Goal: Communication & Community: Answer question/provide support

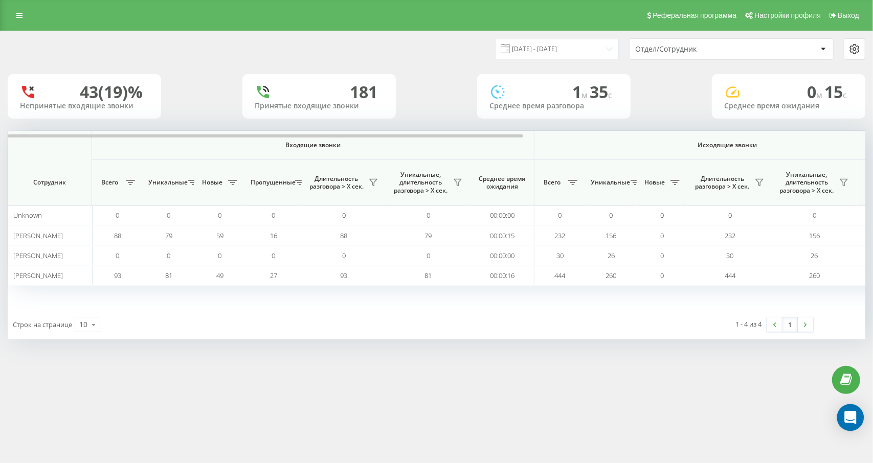
click at [854, 414] on icon "Open Intercom Messenger" at bounding box center [850, 417] width 12 height 13
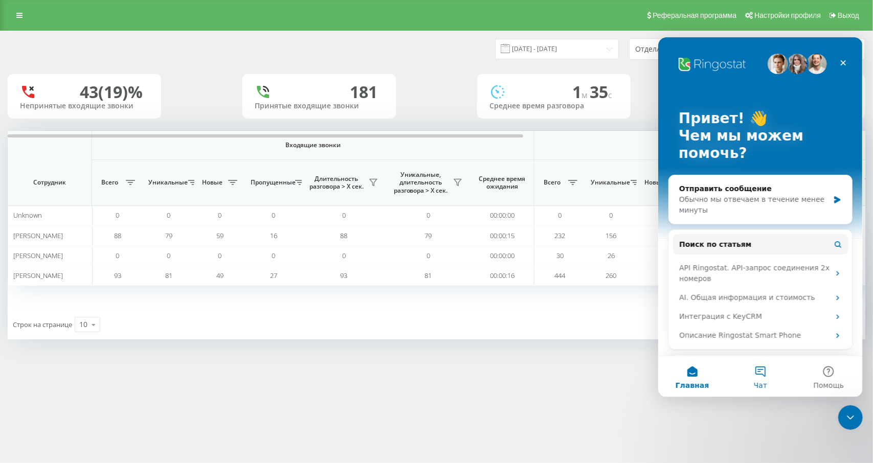
click at [766, 377] on button "Чат" at bounding box center [760, 376] width 68 height 41
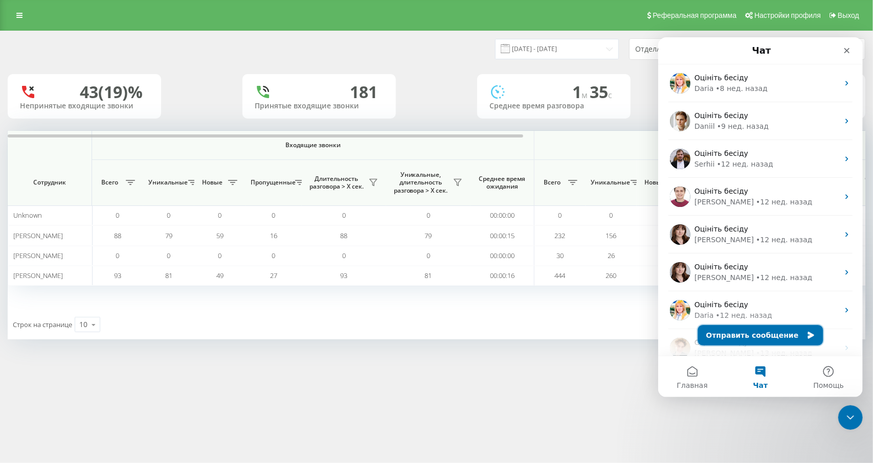
click at [739, 332] on button "Отправить сообщение" at bounding box center [759, 335] width 125 height 20
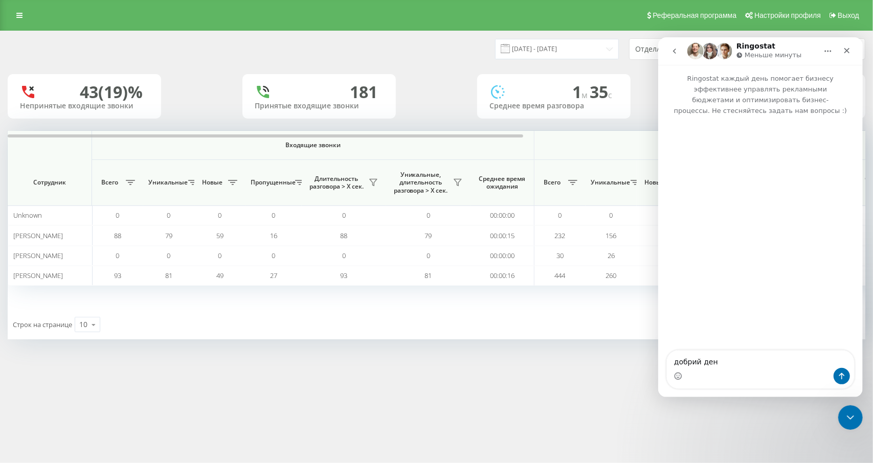
type textarea "добрий день"
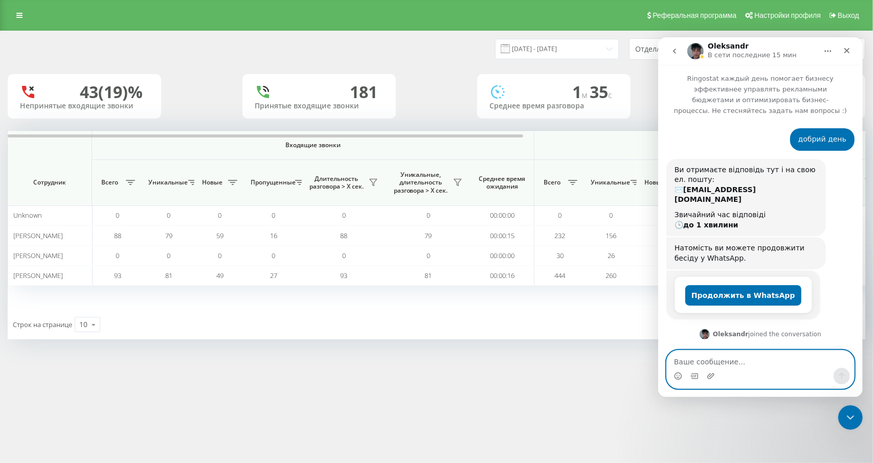
scroll to position [24, 0]
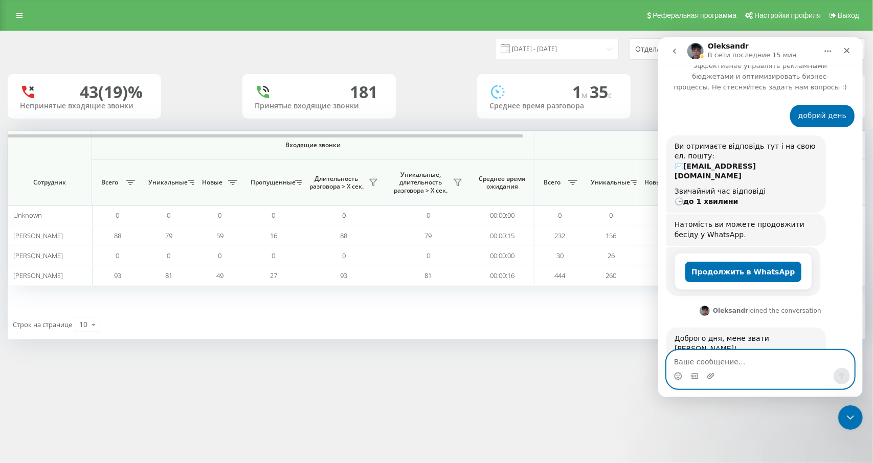
click at [754, 362] on textarea "Ваше сообщение..." at bounding box center [759, 358] width 187 height 17
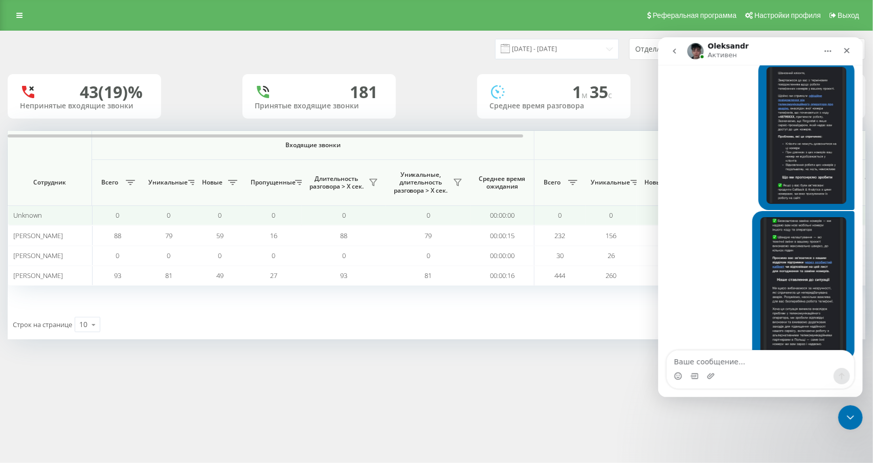
scroll to position [371, 0]
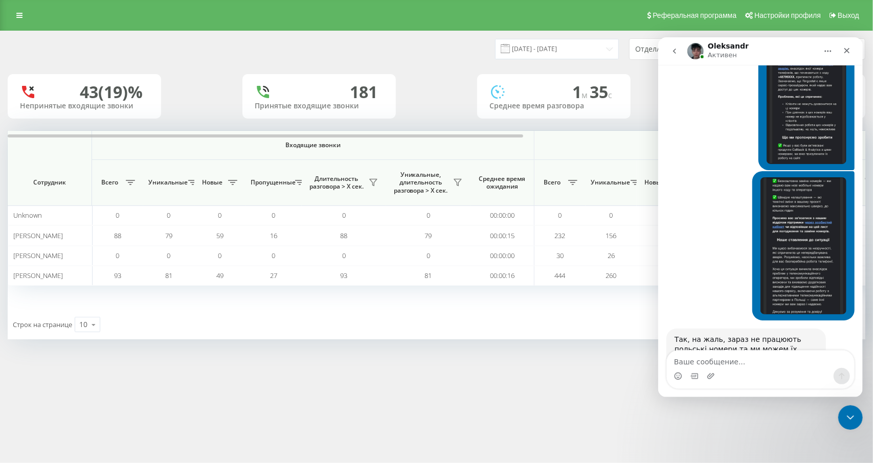
click at [780, 373] on div "Мессенджер Intercom" at bounding box center [759, 376] width 187 height 16
click at [773, 363] on textarea "Ваше сообщение..." at bounding box center [759, 358] width 187 height 17
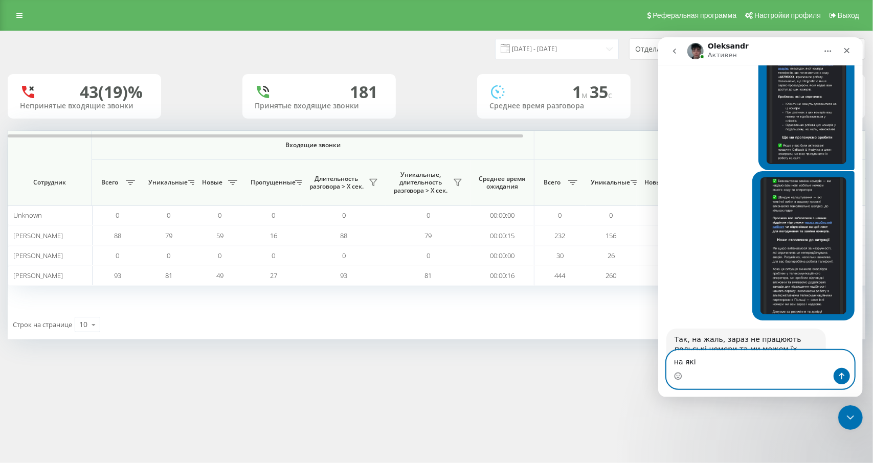
type textarea "на які?"
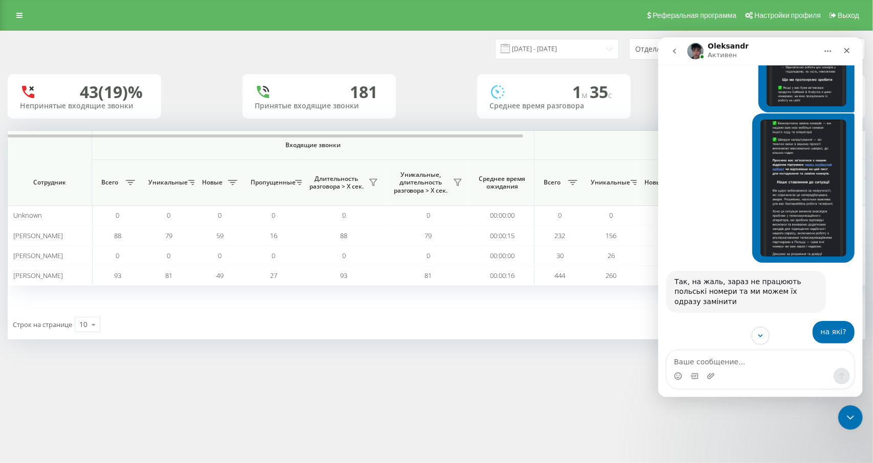
scroll to position [442, 0]
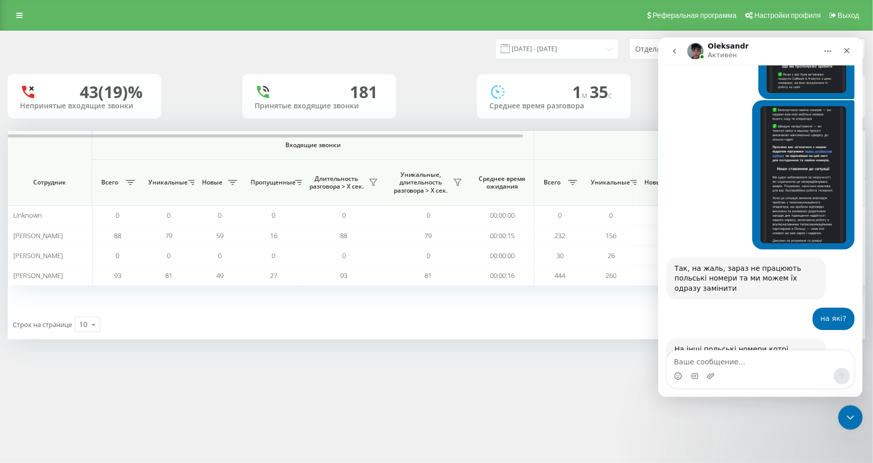
click at [767, 368] on div "Мессенджер Intercom" at bounding box center [759, 376] width 187 height 16
click at [763, 358] on textarea "Ваше сообщение..." at bounding box center [759, 358] width 187 height 17
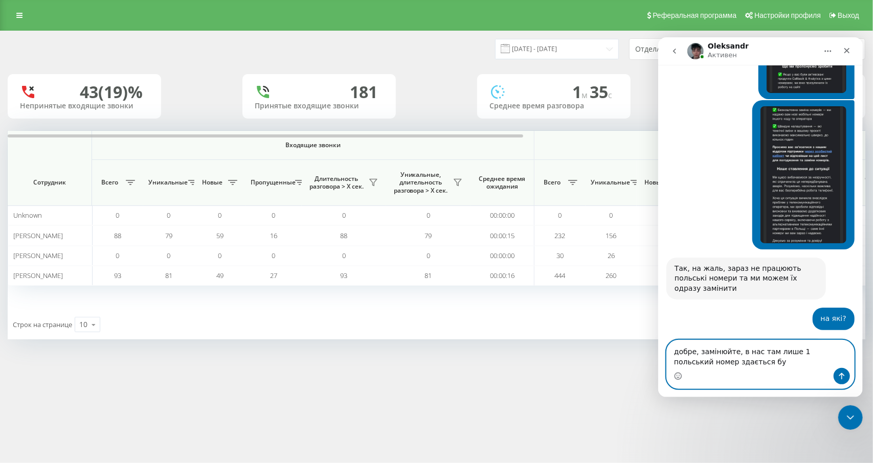
type textarea "добре, замінюйте, в нас там лише 1 польський номер здається був"
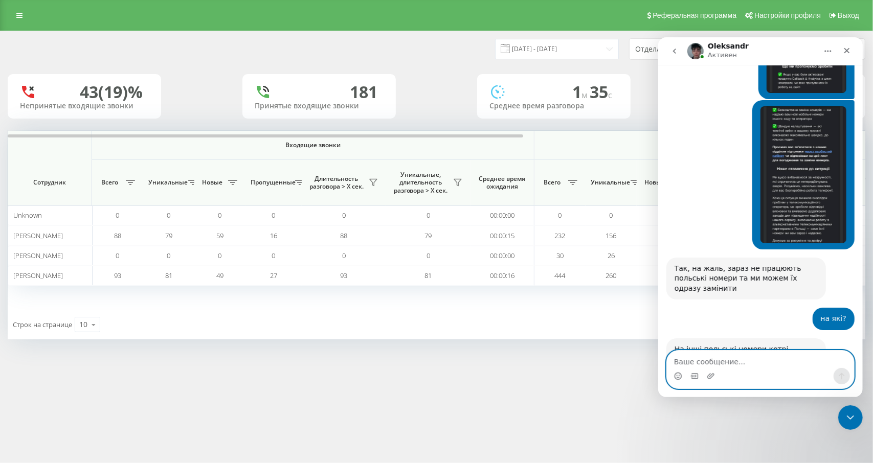
scroll to position [483, 0]
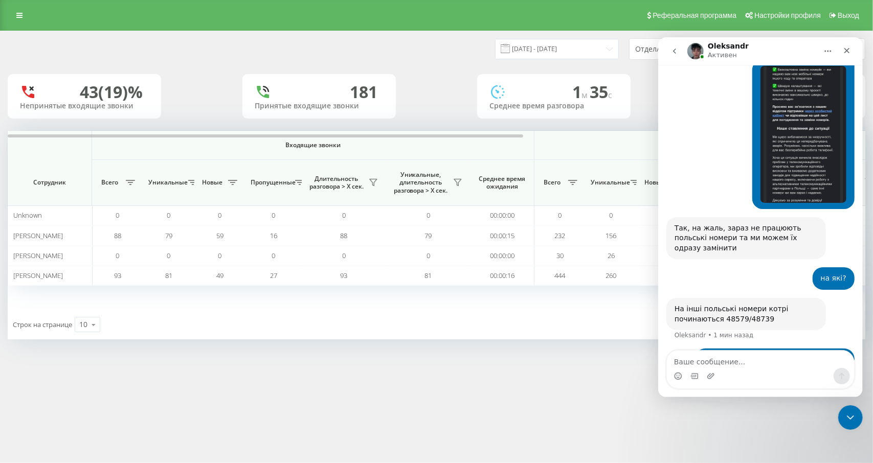
click at [444, 378] on div "Реферальная программа Настройки профиля Выход [DATE] - [DATE] Отдел/Сотрудник 4…" at bounding box center [436, 231] width 873 height 463
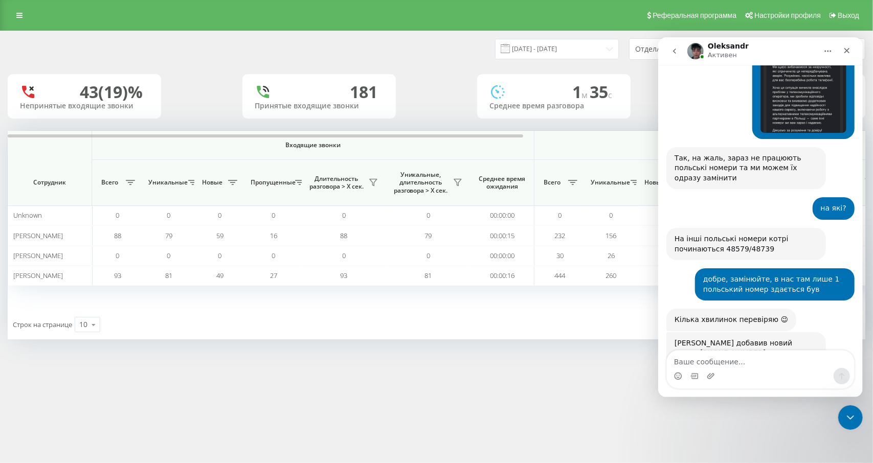
scroll to position [557, 0]
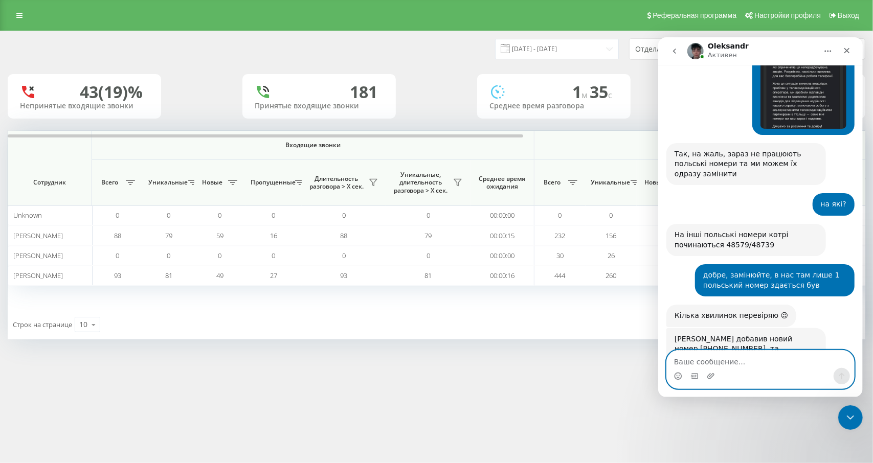
click at [795, 359] on textarea "Ваше сообщение..." at bounding box center [759, 358] width 187 height 17
type textarea "дякую!"
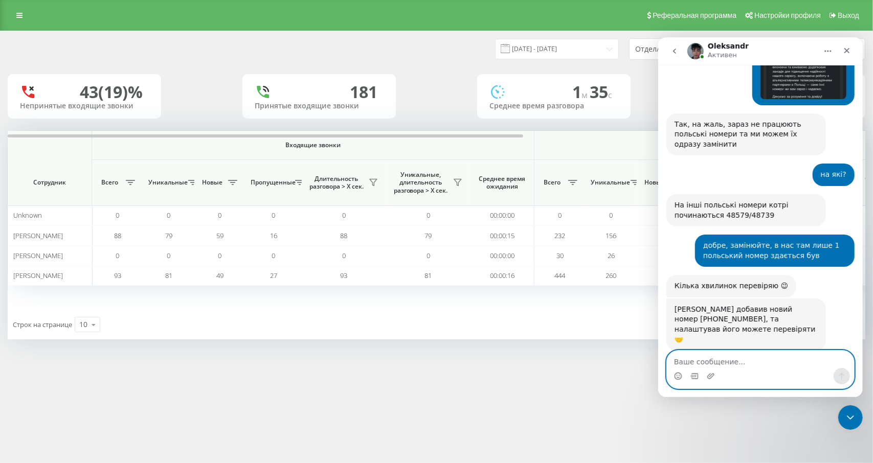
scroll to position [587, 0]
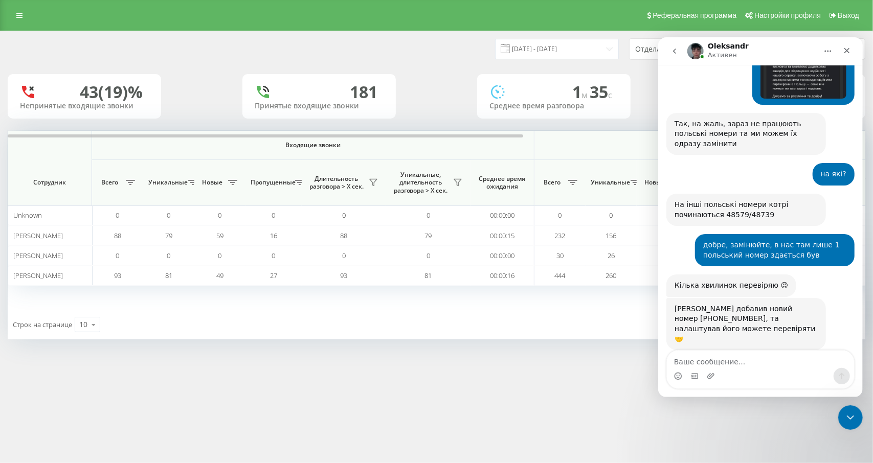
click at [538, 367] on div "Реферальная программа Настройки профиля Выход [DATE] - [DATE] Отдел/Сотрудник 4…" at bounding box center [436, 231] width 873 height 463
click at [850, 49] on icon "Закрыть" at bounding box center [846, 50] width 8 height 8
